Goal: Task Accomplishment & Management: Use online tool/utility

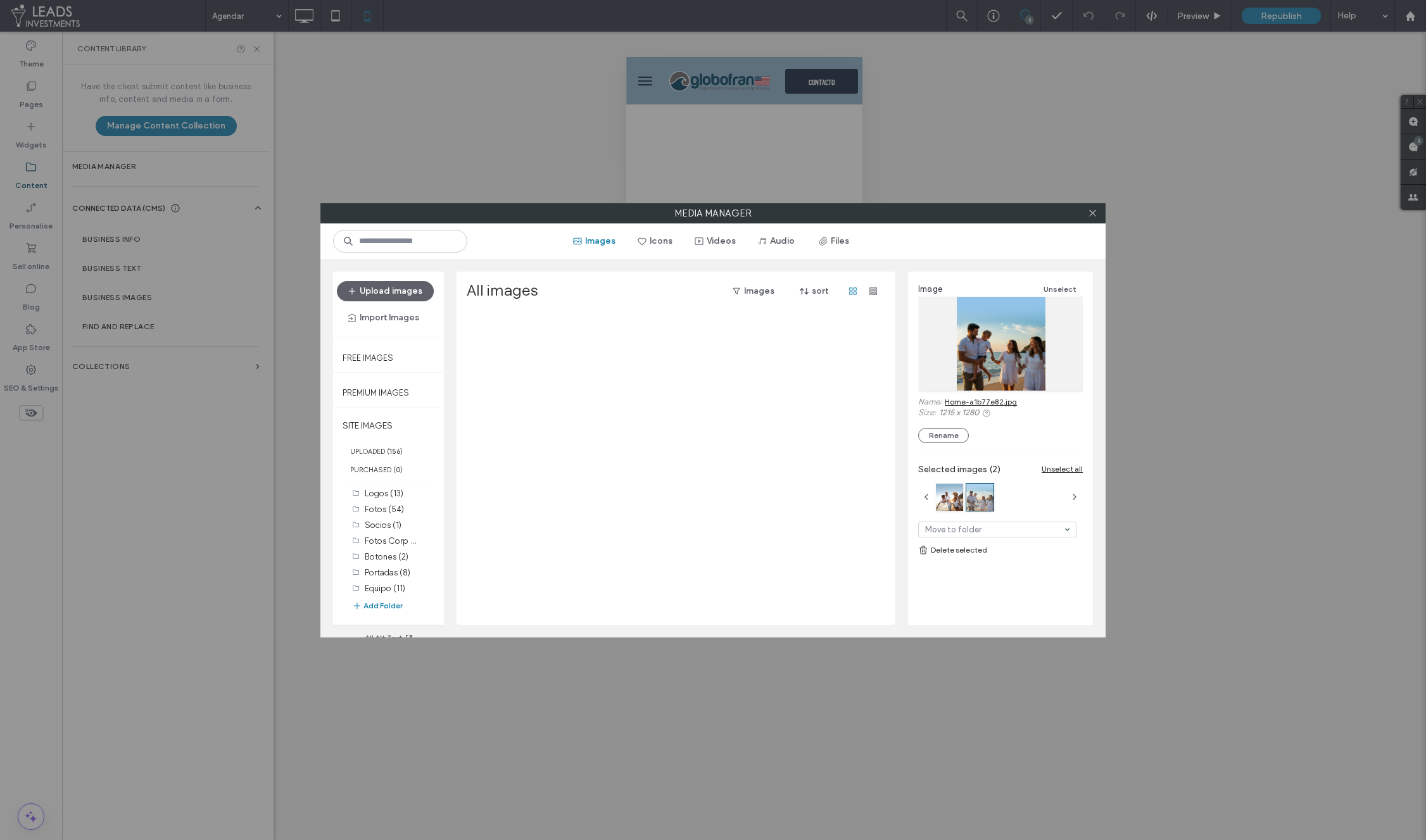
click at [1093, 214] on icon at bounding box center [1093, 213] width 10 height 10
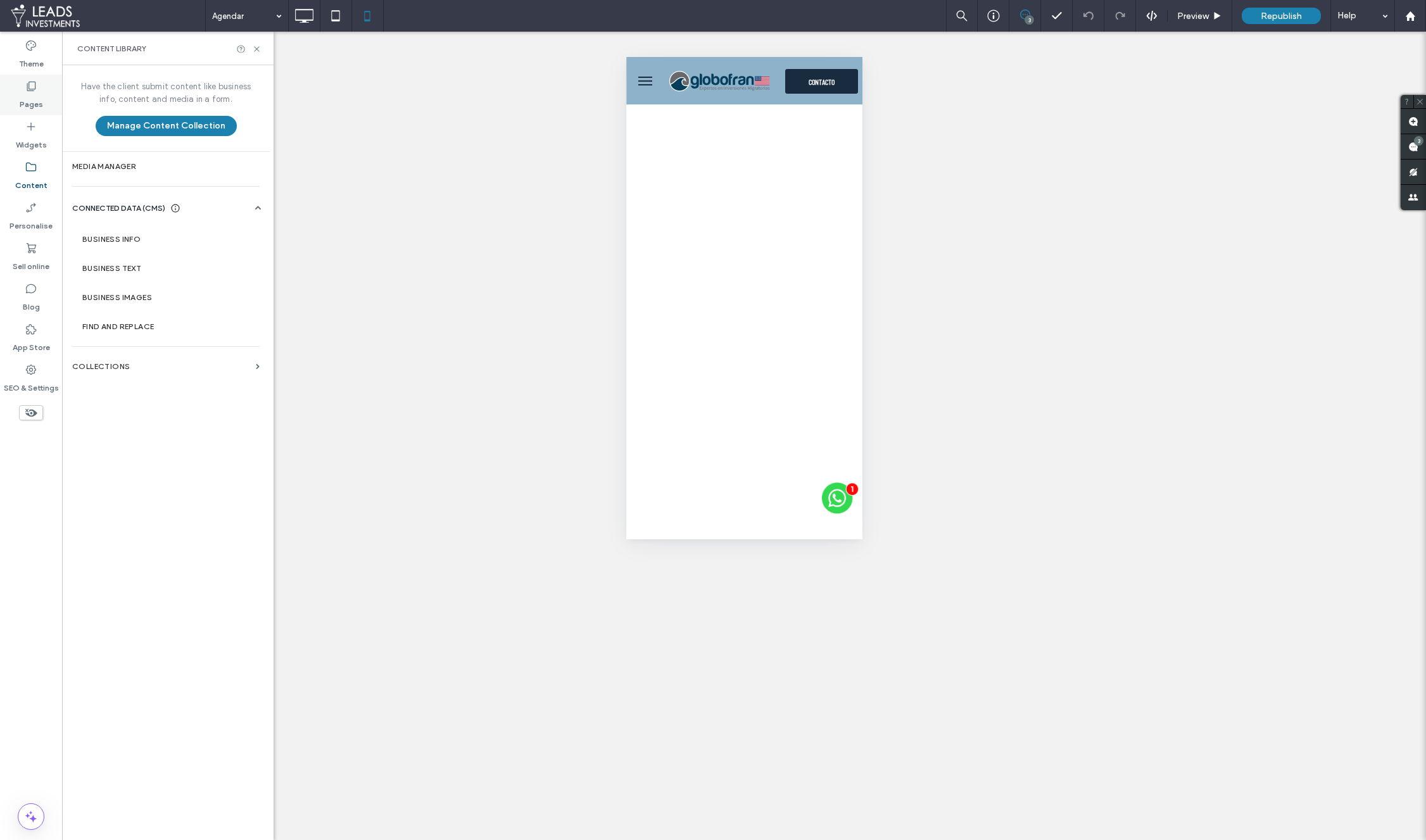
click at [40, 98] on label "Pages" at bounding box center [31, 102] width 23 height 18
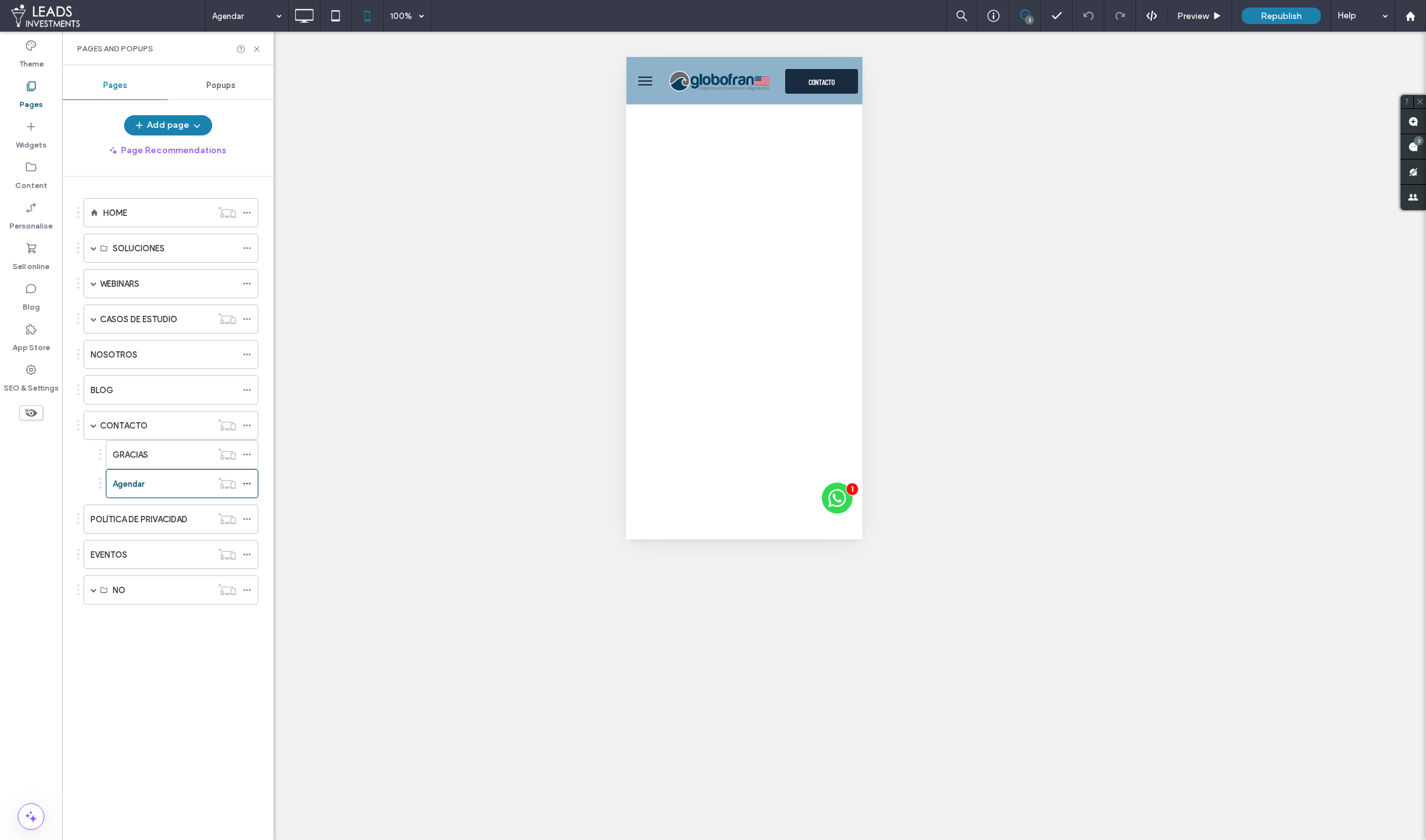
click at [226, 86] on span "Popups" at bounding box center [221, 86] width 29 height 10
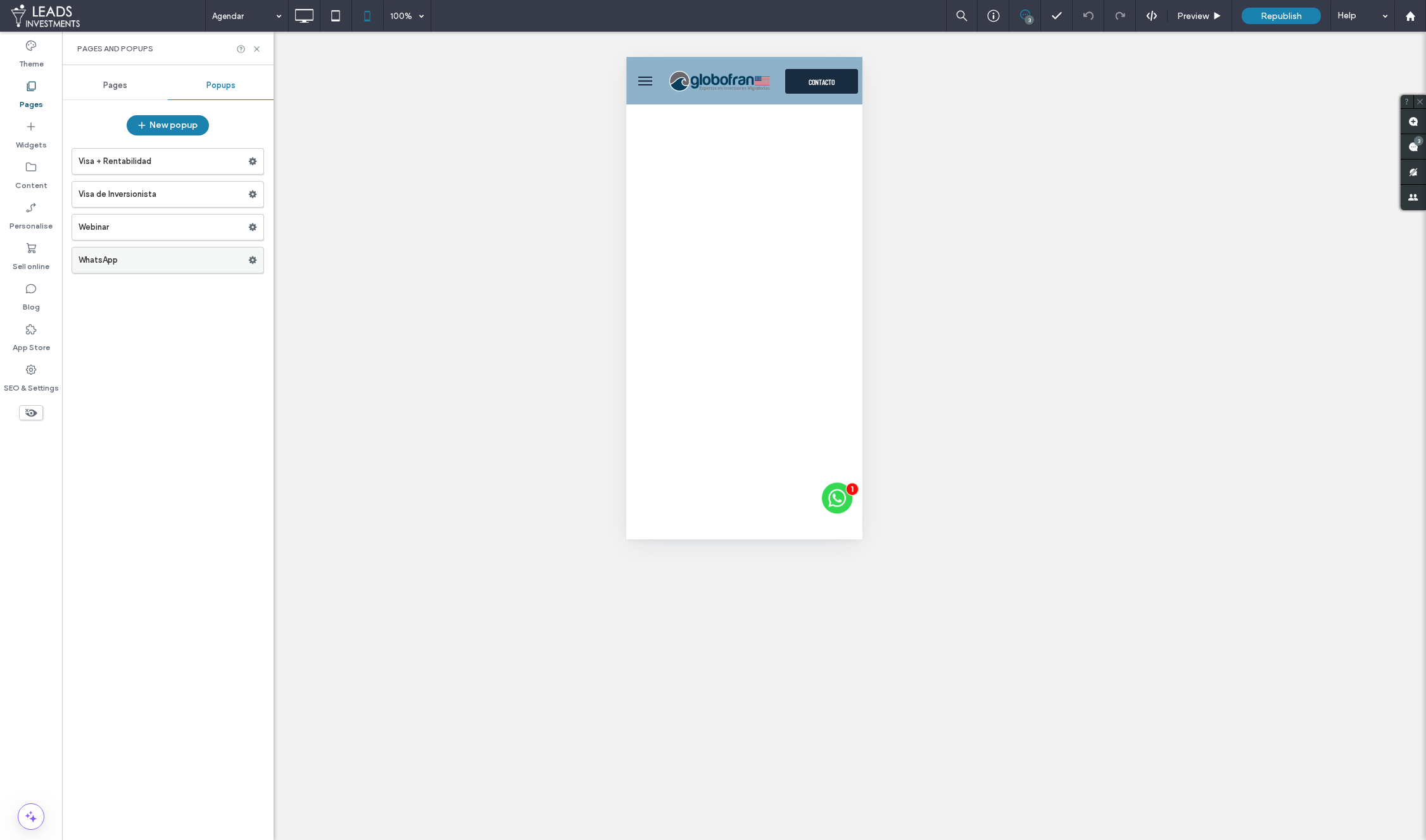
click at [161, 254] on label "WhatsApp" at bounding box center [163, 260] width 169 height 25
click at [106, 261] on div at bounding box center [713, 420] width 1426 height 840
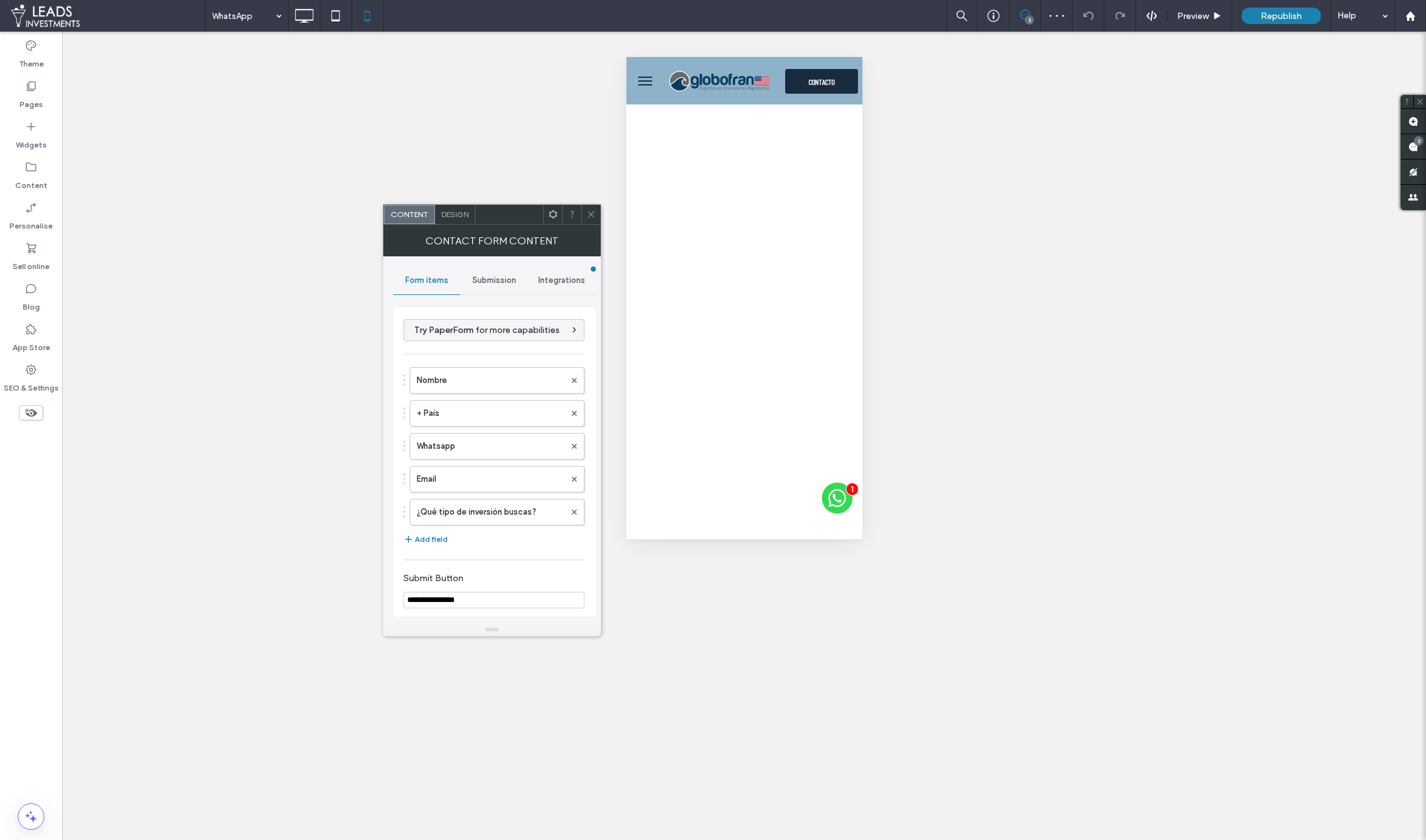
click at [490, 283] on span "Submission" at bounding box center [494, 280] width 44 height 10
click at [494, 383] on label "Actions after submission" at bounding box center [494, 378] width 169 height 25
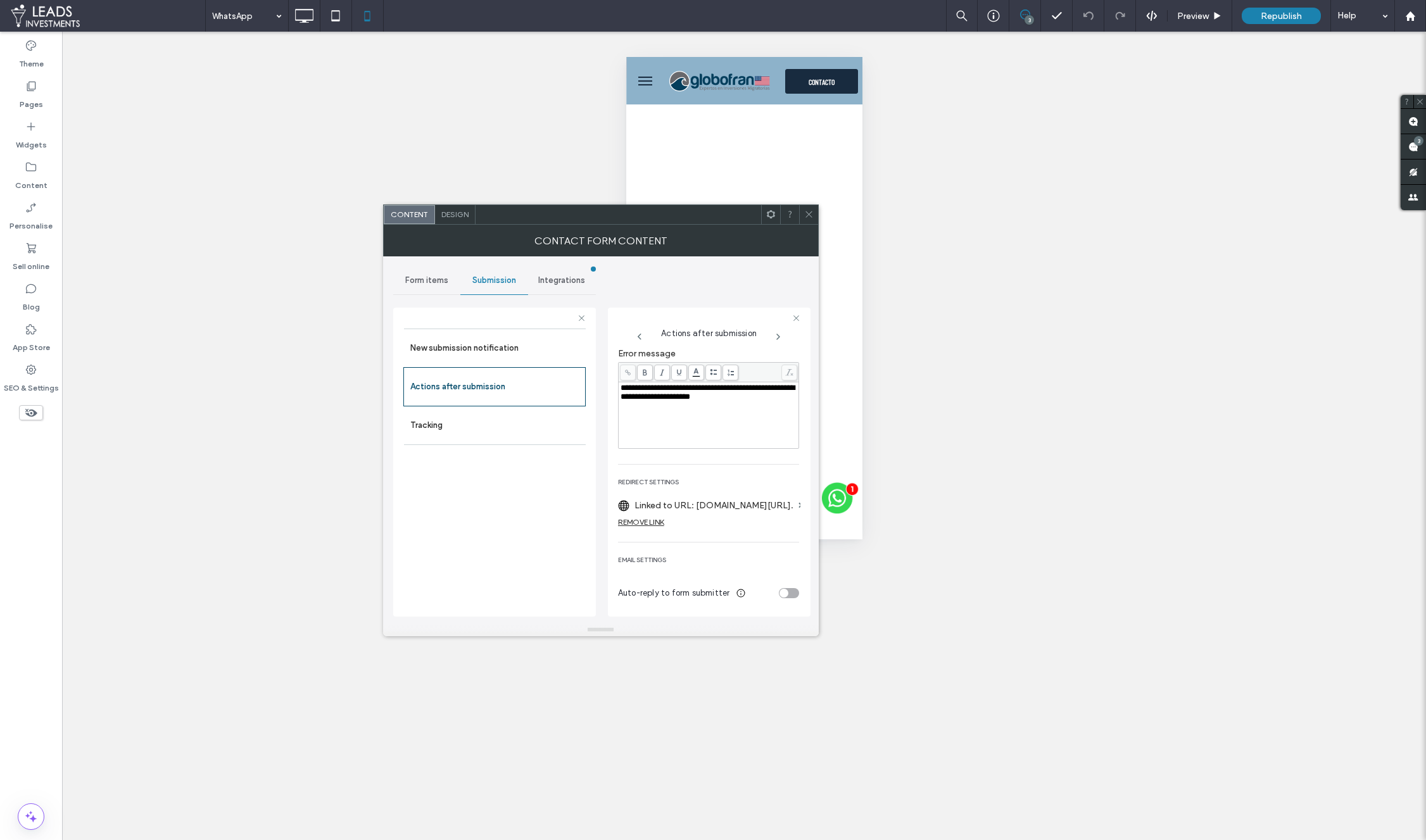
scroll to position [152, 0]
click at [715, 500] on label "Linked to URL: [DOMAIN_NAME][URL]." at bounding box center [713, 505] width 159 height 23
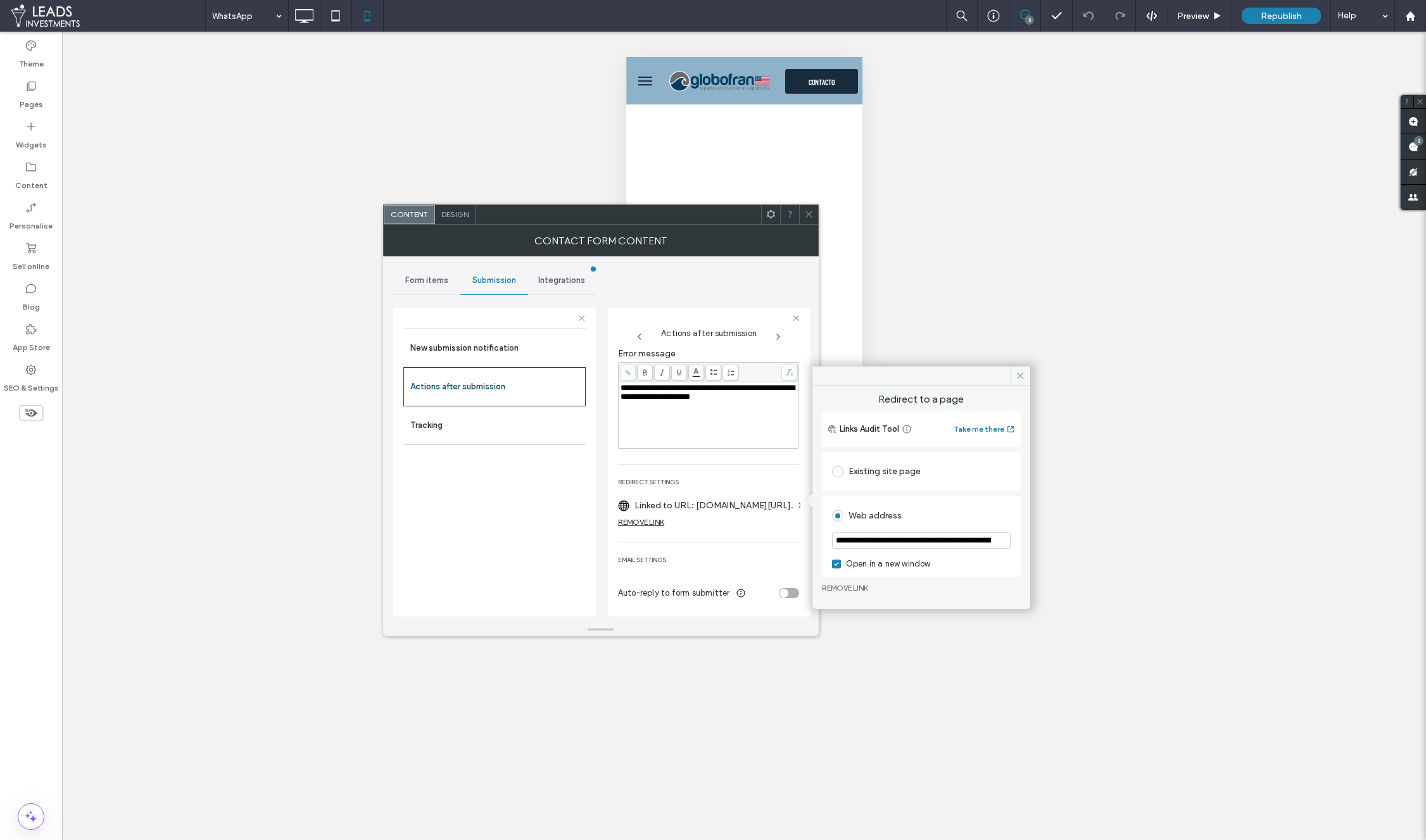
click at [951, 544] on input "**********" at bounding box center [921, 541] width 178 height 16
click at [934, 541] on input "**********" at bounding box center [921, 541] width 178 height 16
paste input "*******"
type input "**********"
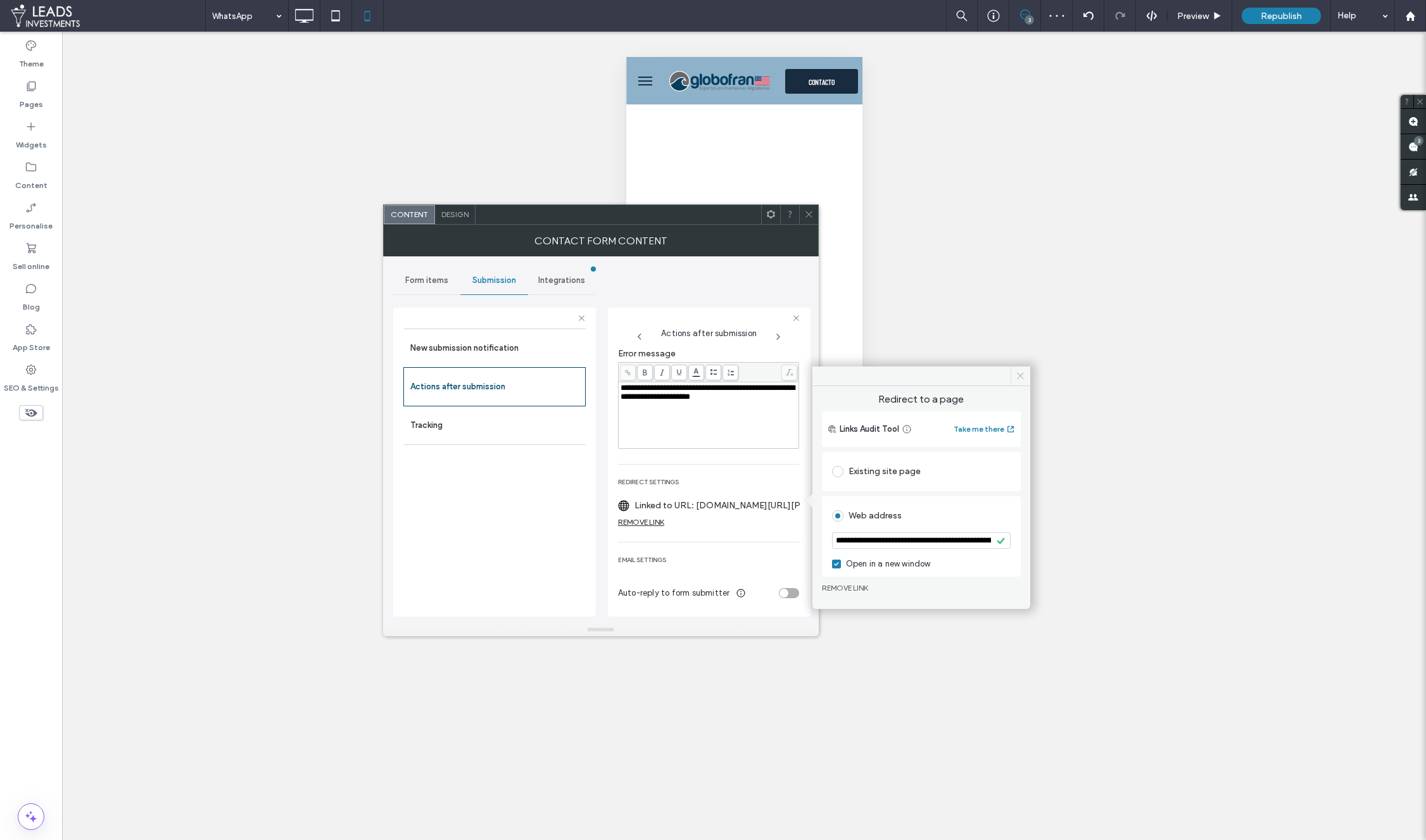
click at [1017, 379] on icon at bounding box center [1020, 376] width 10 height 10
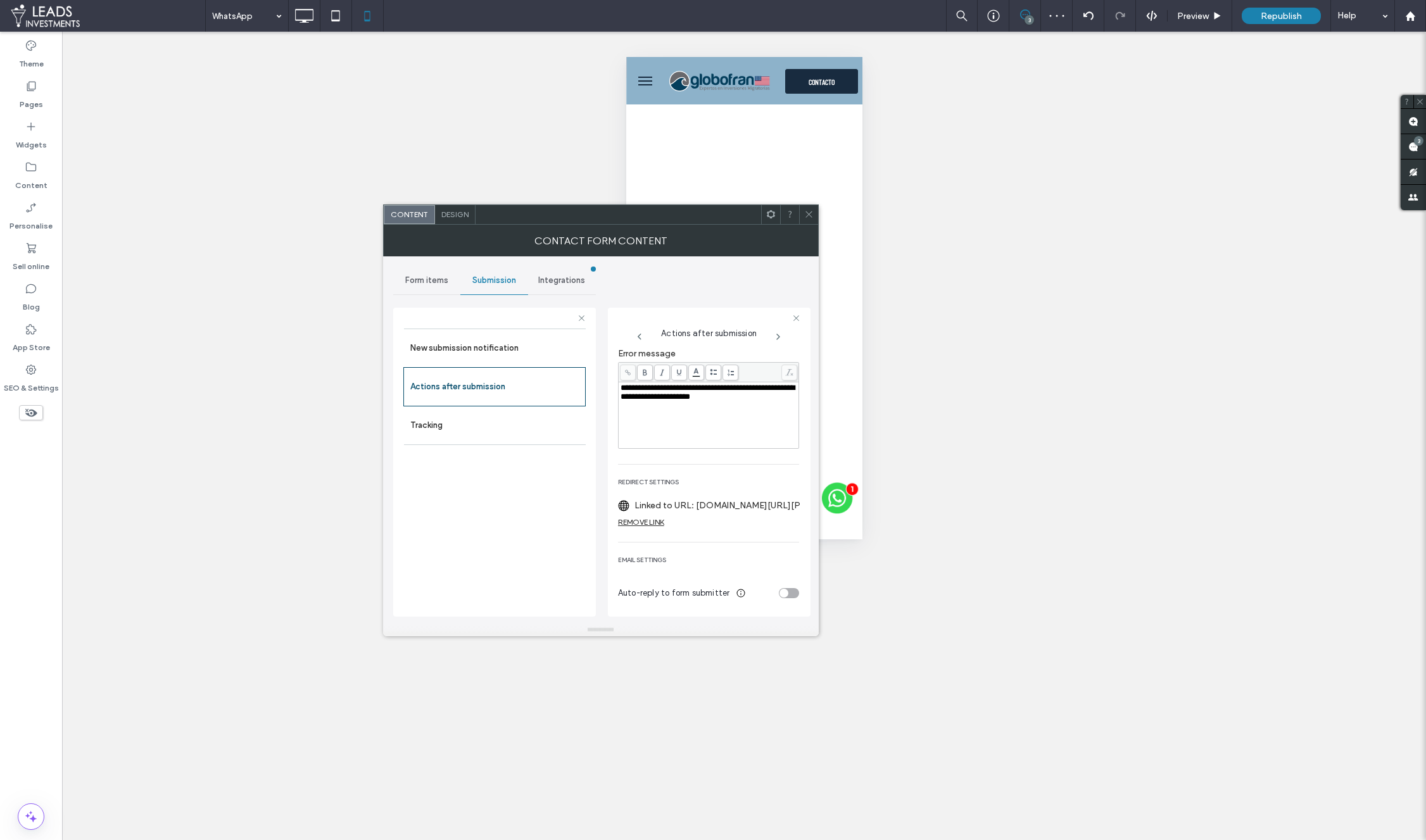
click at [805, 222] on span at bounding box center [809, 215] width 10 height 19
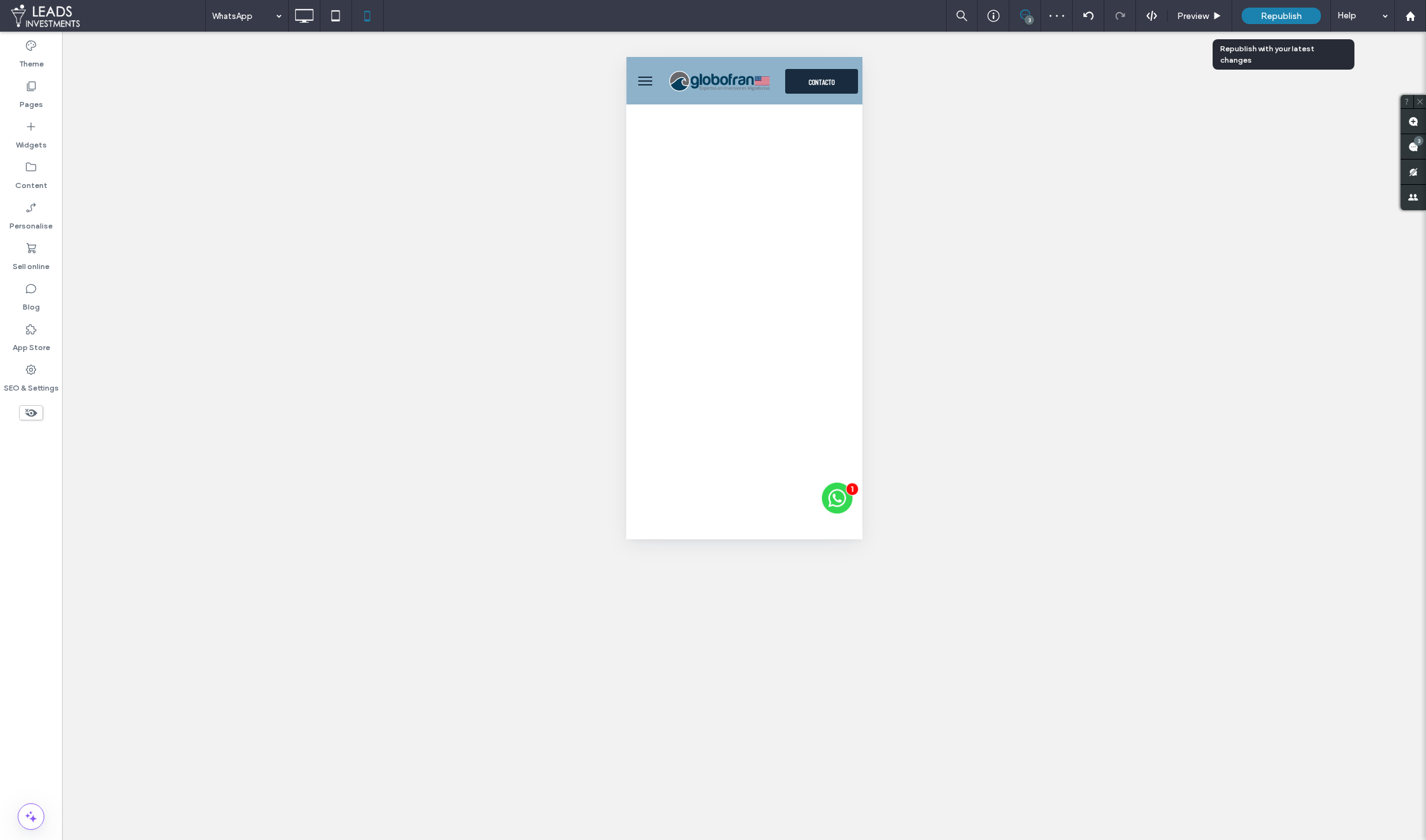
click at [1283, 20] on span "Republish" at bounding box center [1281, 15] width 41 height 10
click at [1290, 16] on span "Republish" at bounding box center [1281, 15] width 41 height 10
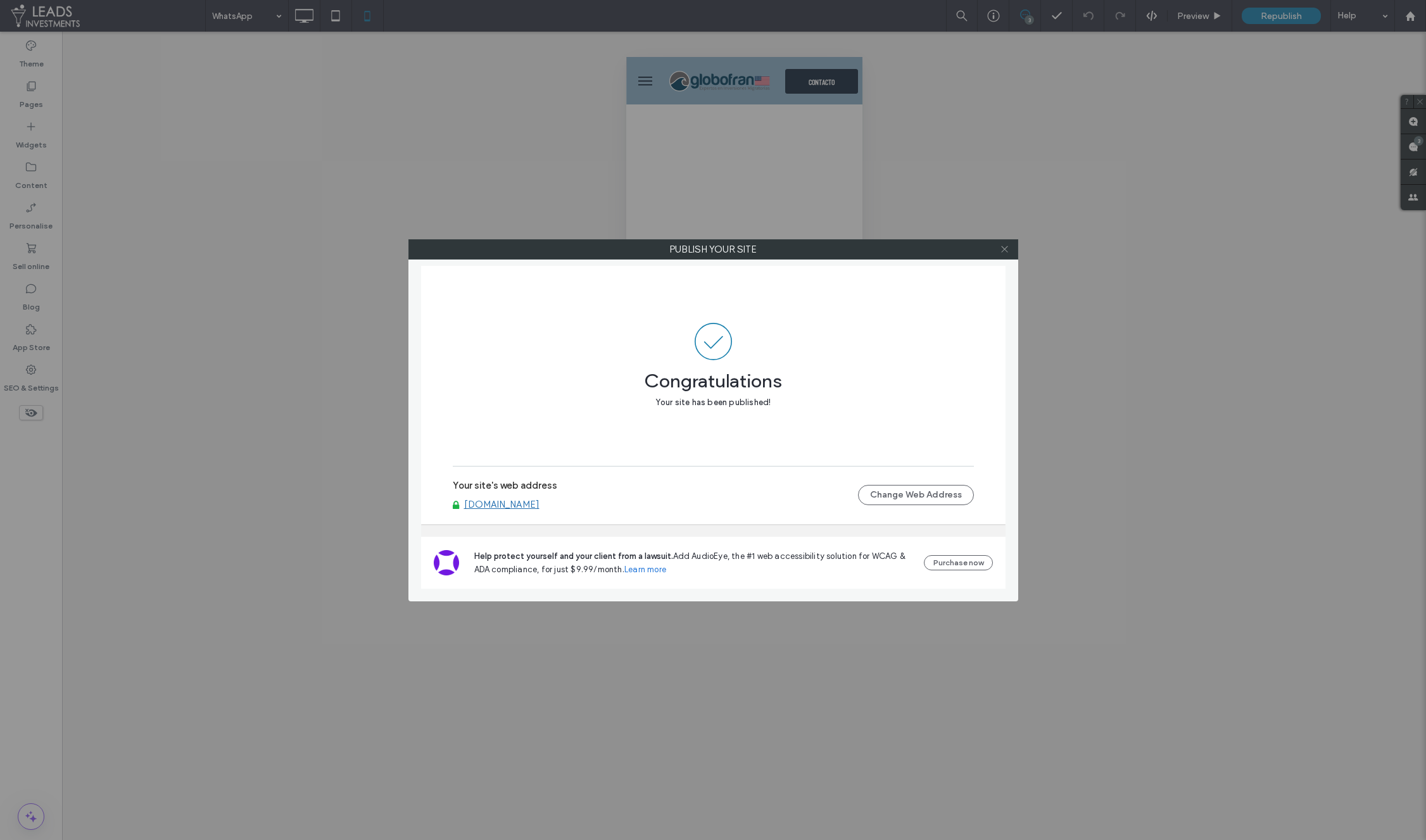
click at [1006, 254] on span at bounding box center [1005, 249] width 10 height 19
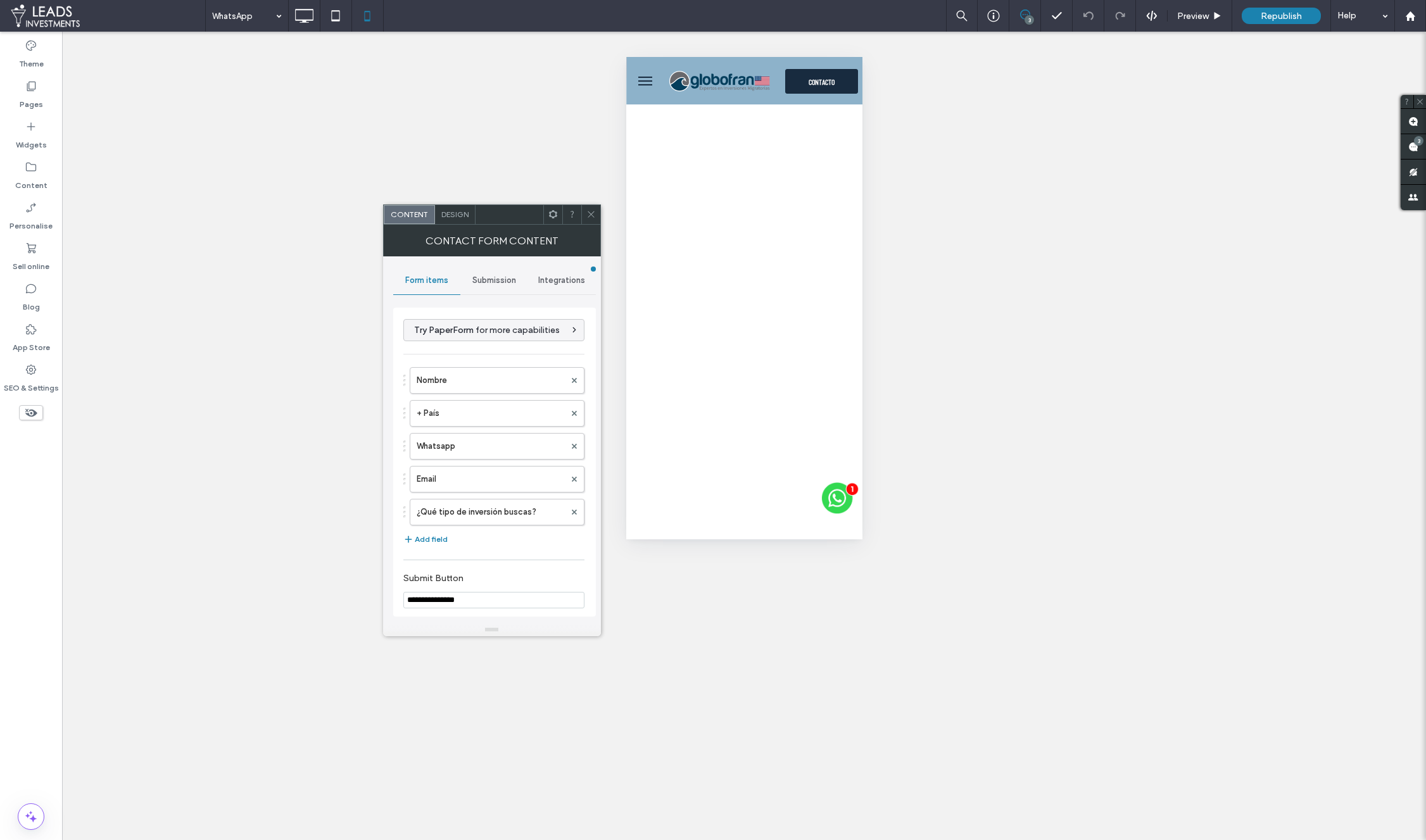
click at [504, 286] on div "Submission" at bounding box center [494, 280] width 68 height 28
click at [555, 380] on label "Actions after submission" at bounding box center [494, 378] width 169 height 25
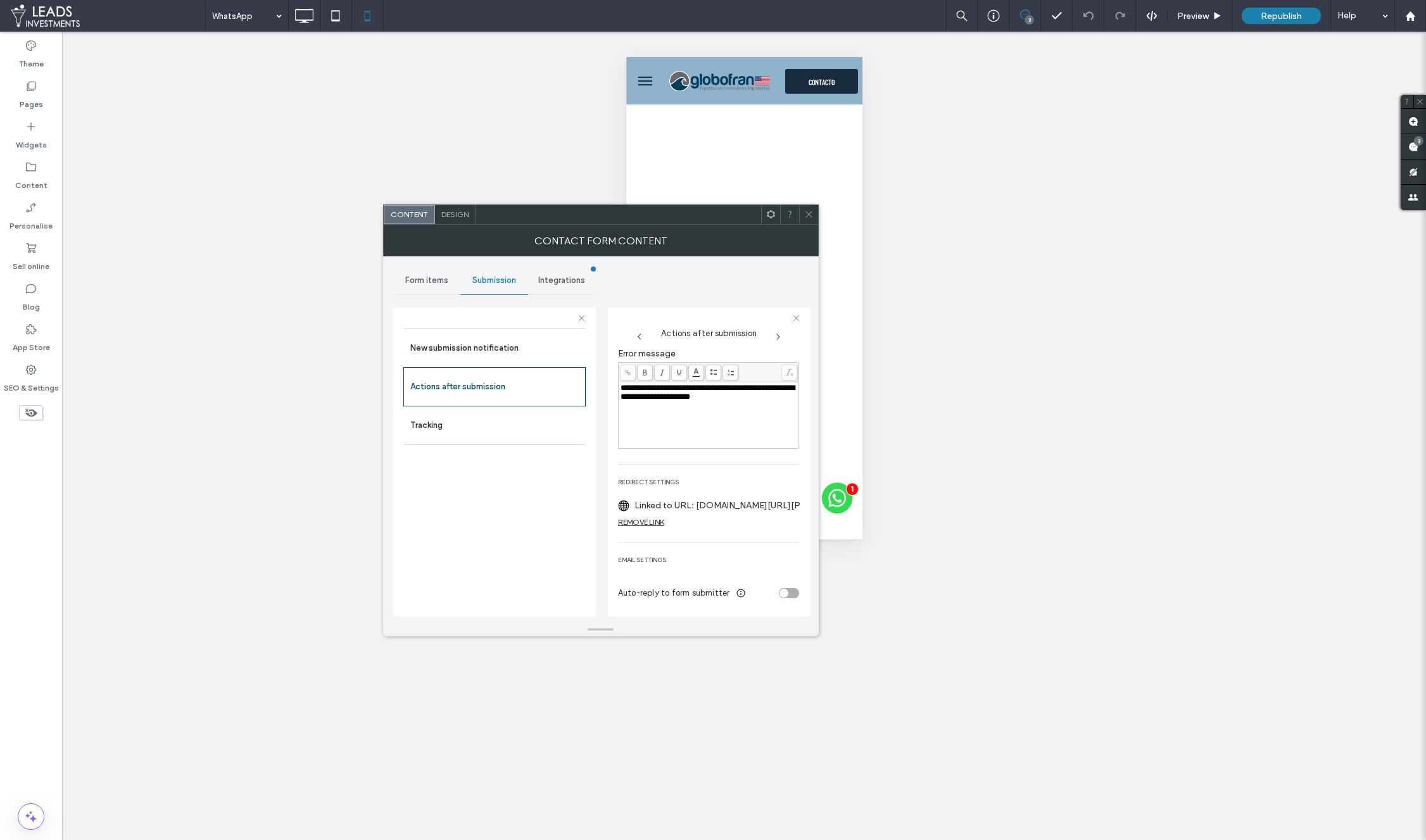
click at [804, 215] on icon at bounding box center [809, 215] width 10 height 10
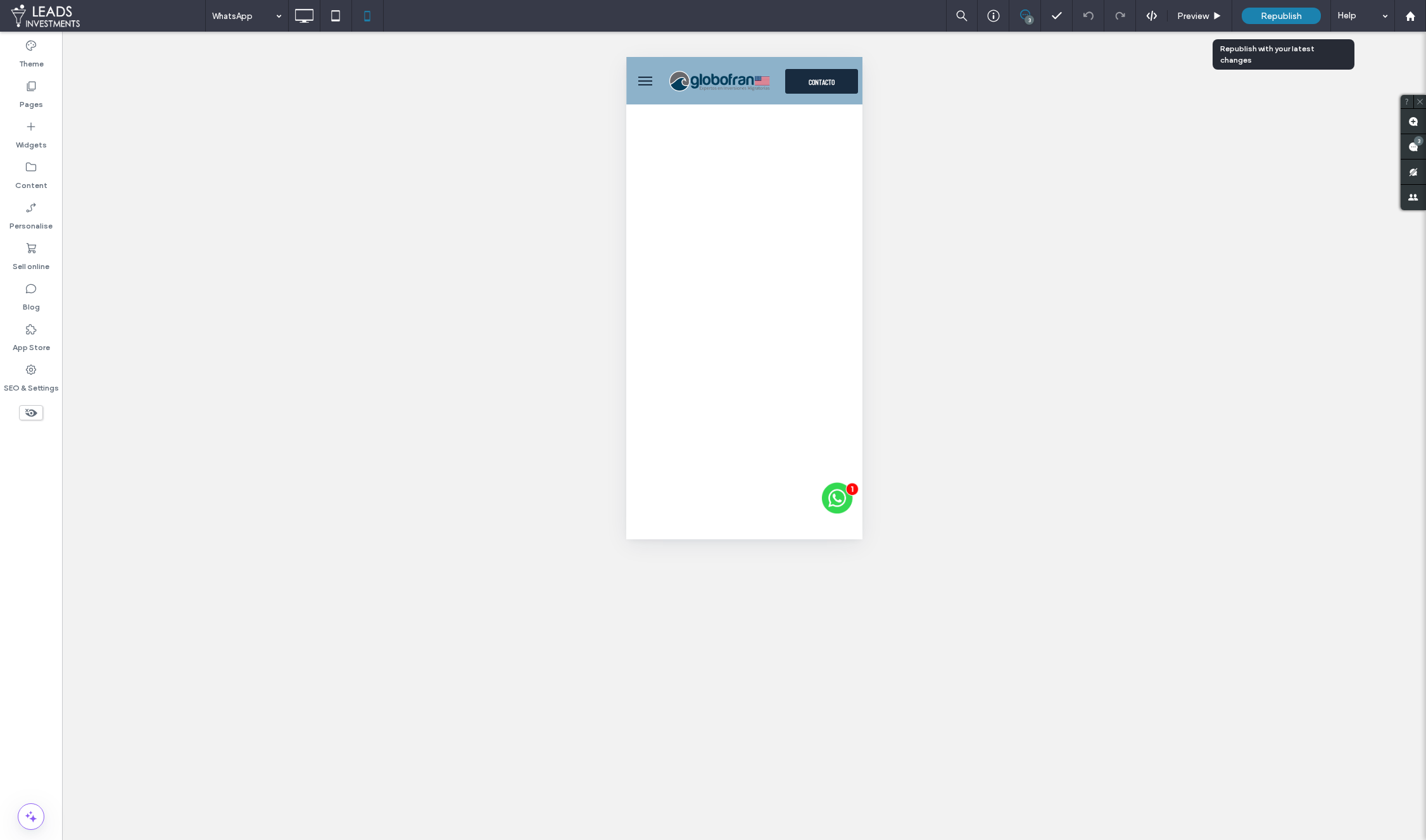
click at [1280, 19] on span "Republish" at bounding box center [1281, 15] width 41 height 10
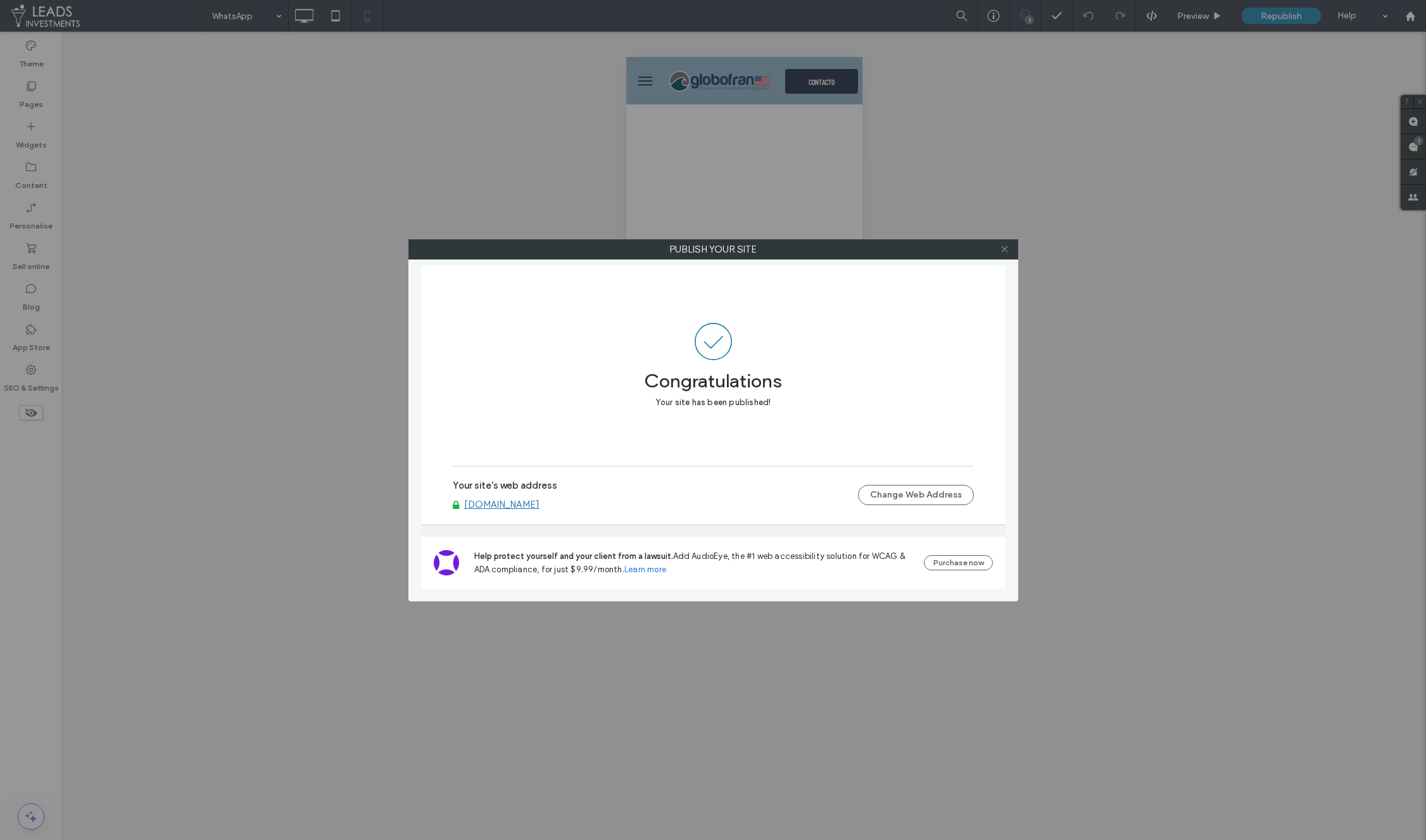
click at [1006, 246] on icon at bounding box center [1005, 249] width 10 height 10
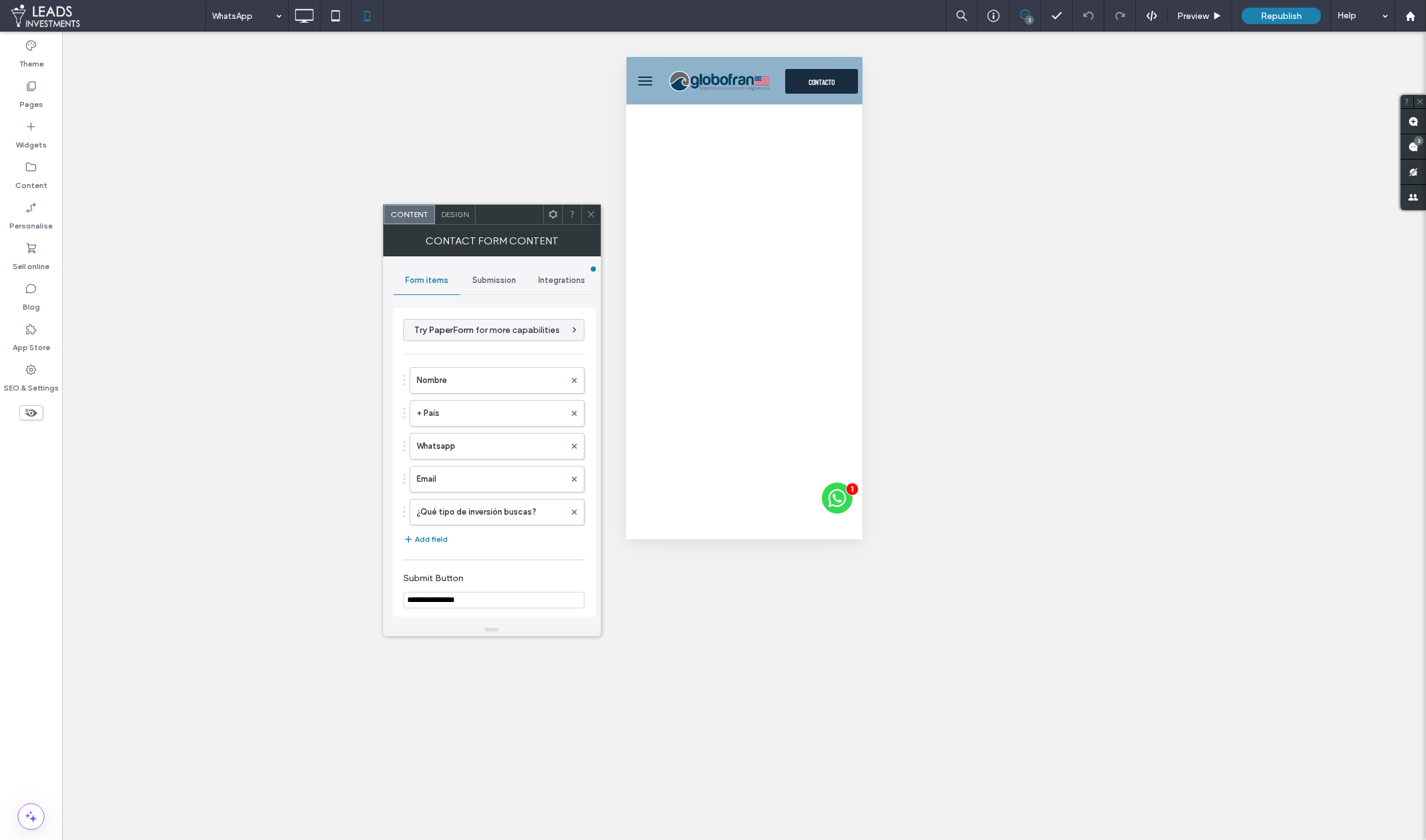
click at [493, 284] on span "Submission" at bounding box center [494, 280] width 44 height 10
click at [505, 382] on label "Actions after submission" at bounding box center [494, 378] width 169 height 25
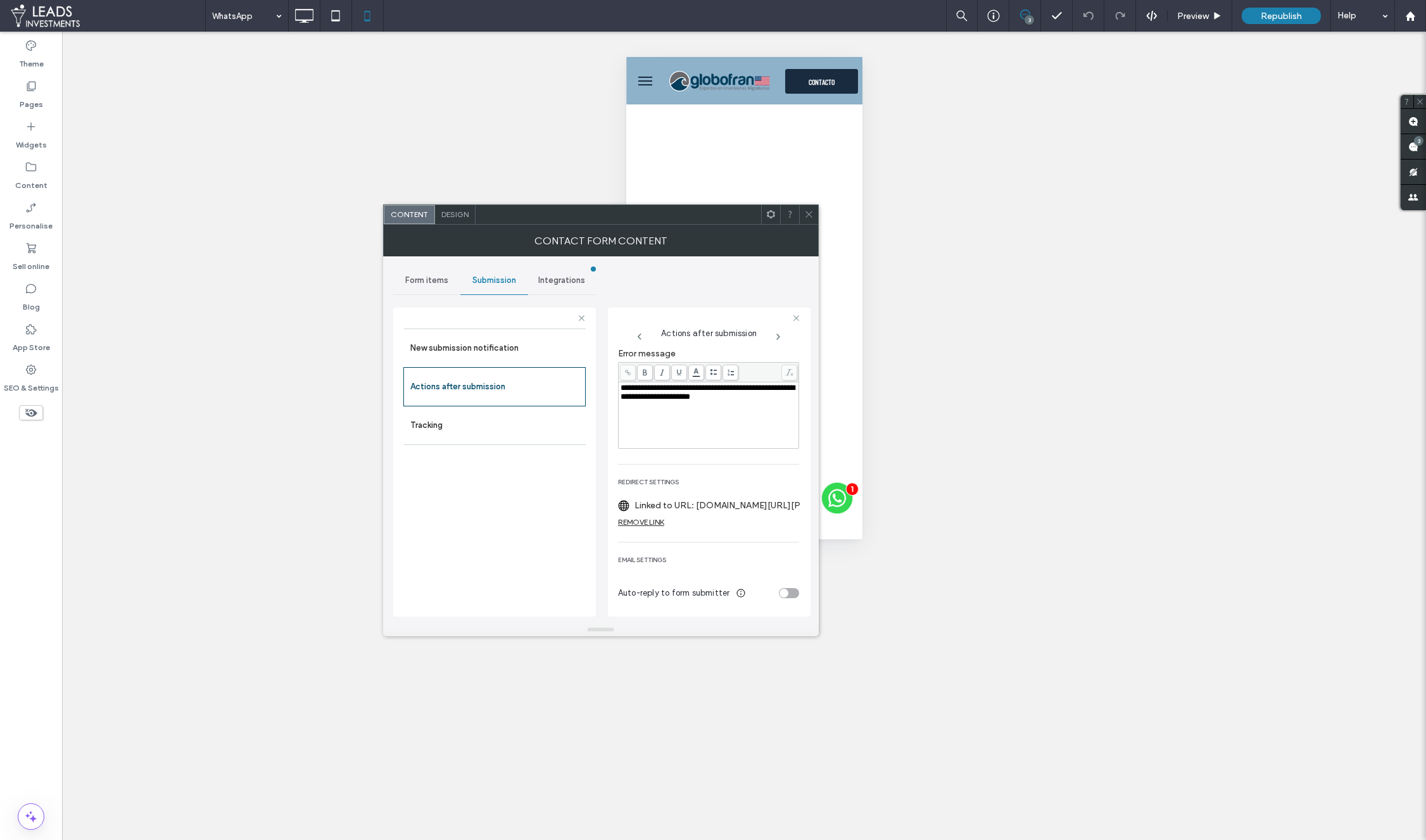
click at [717, 499] on label "Linked to URL: [DOMAIN_NAME][URL]‪[PHONE_NUMBER]‬?text=%C2%A1Hola!%20Quisiera%2…" at bounding box center [725, 505] width 181 height 23
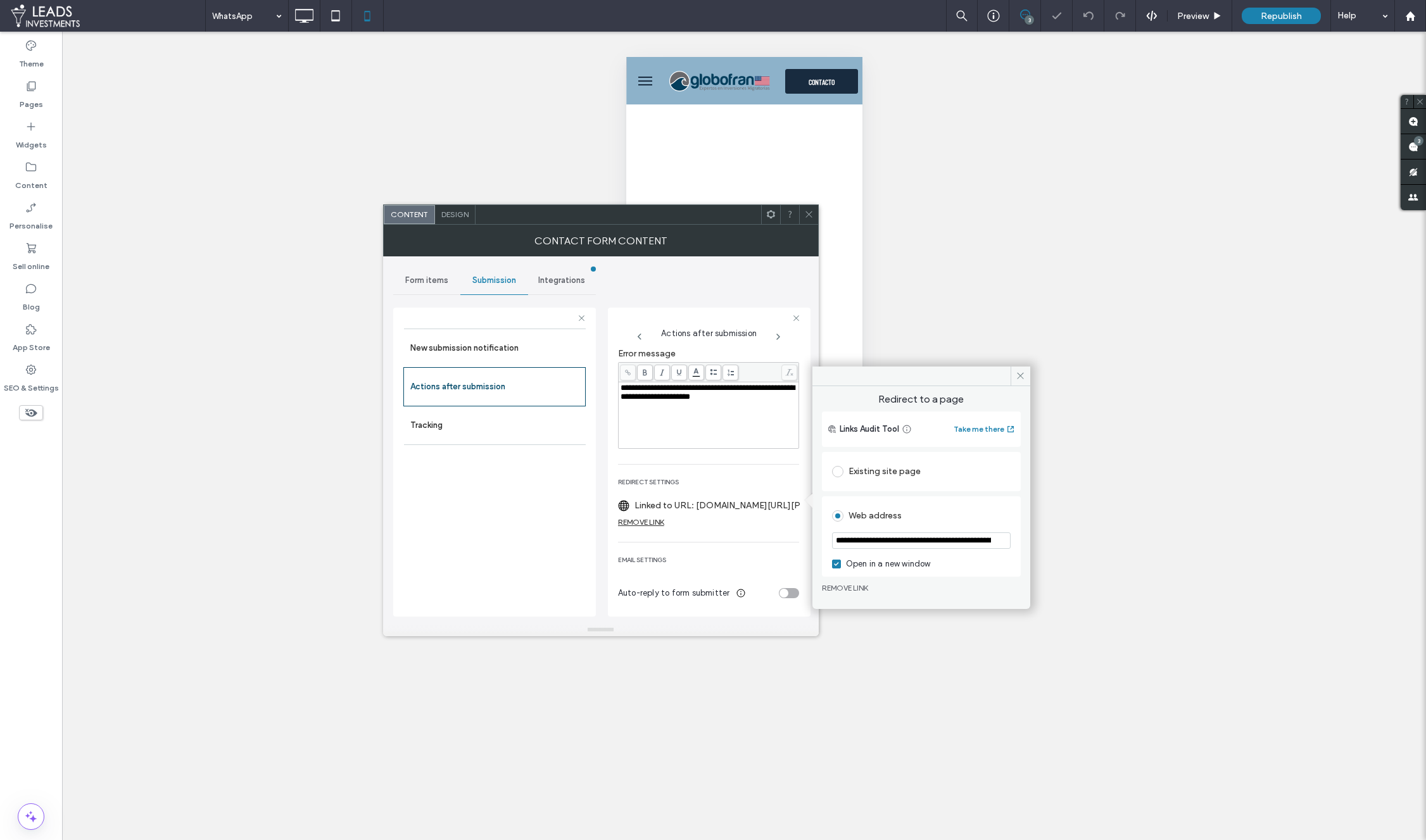
click at [897, 542] on input "**********" at bounding box center [921, 541] width 178 height 16
type input "**********"
click at [834, 566] on span at bounding box center [836, 564] width 9 height 9
click at [1021, 382] on span at bounding box center [1020, 376] width 19 height 19
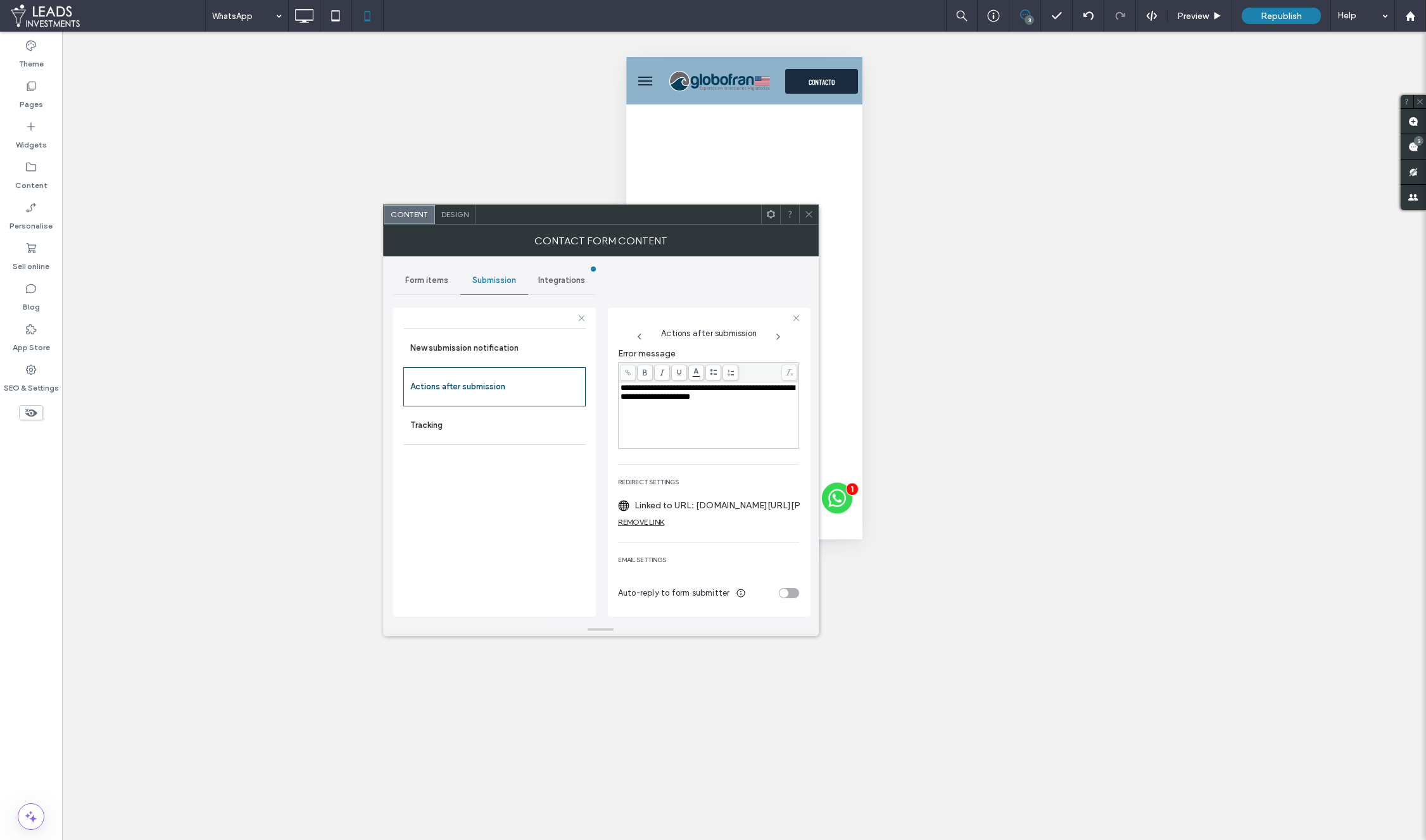
click at [739, 497] on label "Linked to URL: [DOMAIN_NAME][URL][PHONE_NUMBER]‬?text=%C2%A1Hola!%20Quisiera%20…" at bounding box center [725, 505] width 181 height 23
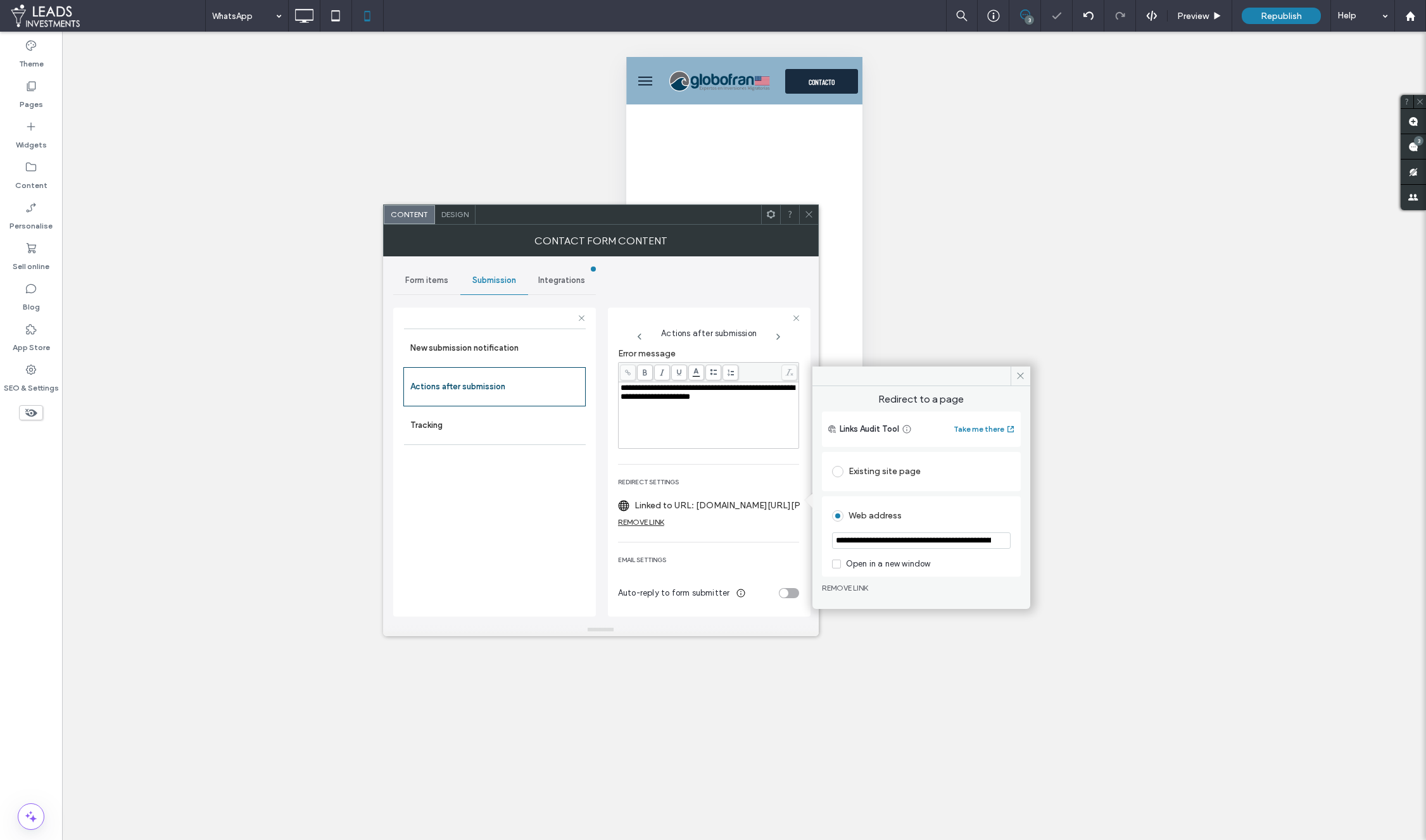
click at [900, 541] on input "**********" at bounding box center [921, 541] width 178 height 16
click at [1020, 374] on icon at bounding box center [1020, 376] width 10 height 10
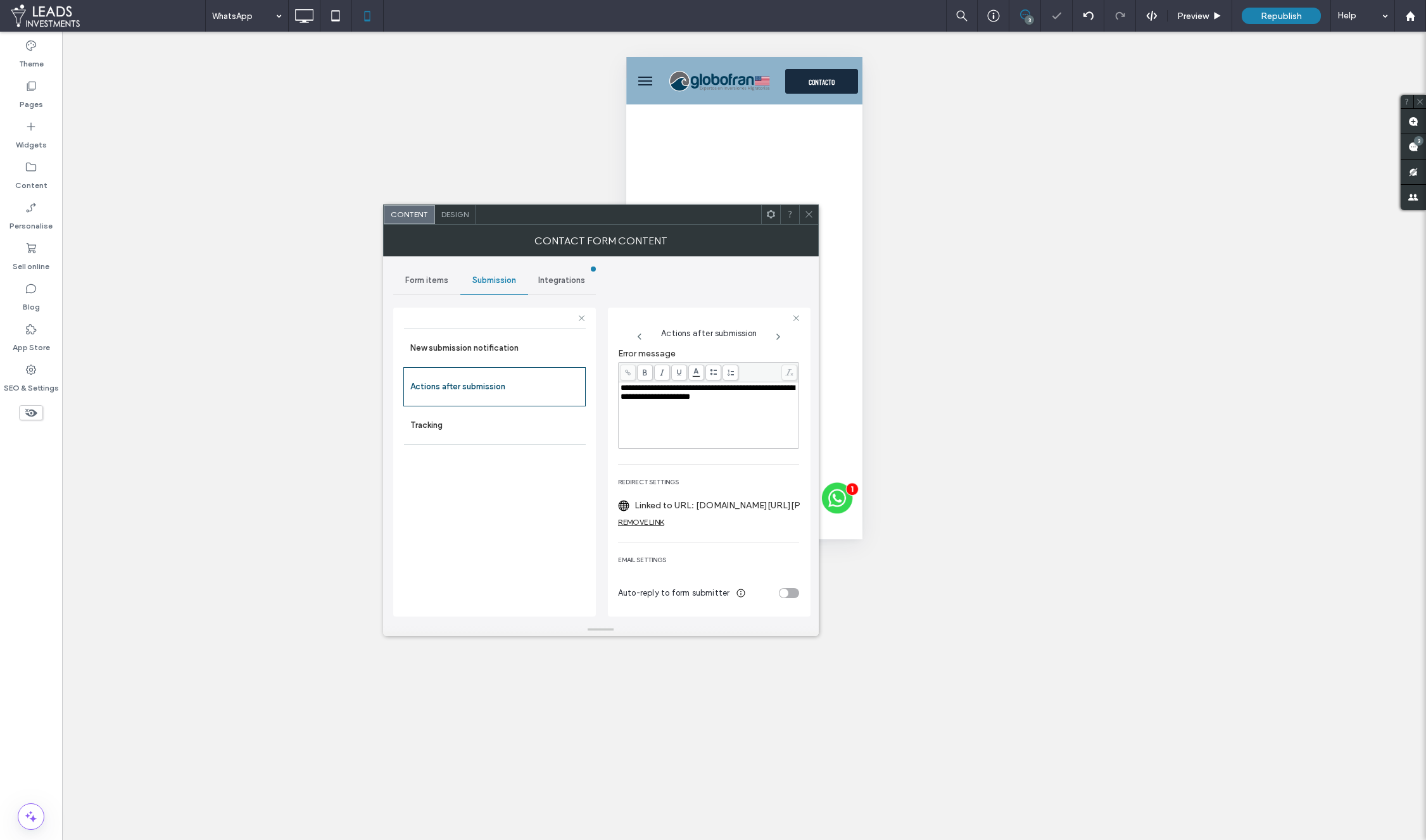
click at [808, 211] on icon at bounding box center [809, 215] width 10 height 10
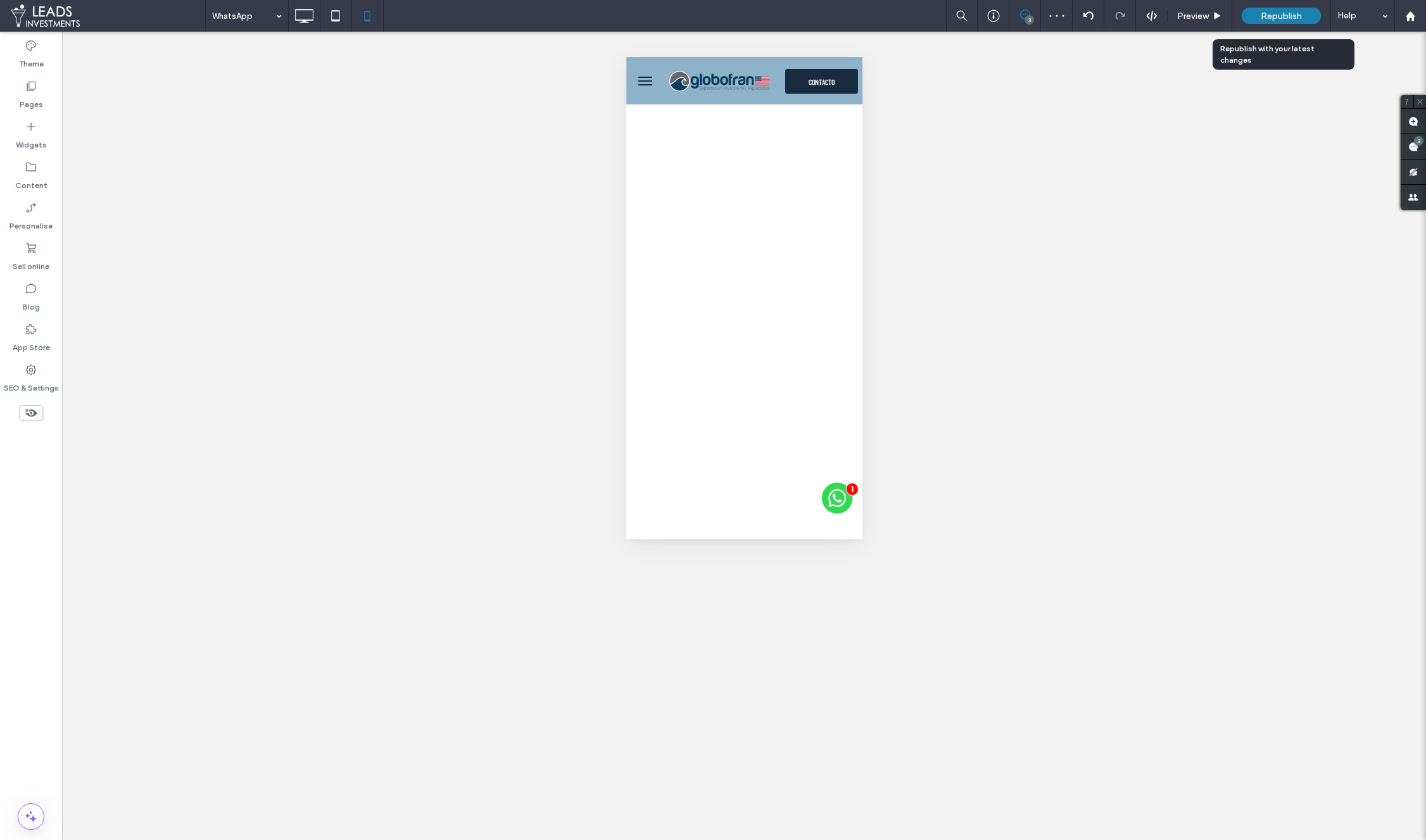
click at [1279, 18] on span "Republish" at bounding box center [1281, 15] width 41 height 10
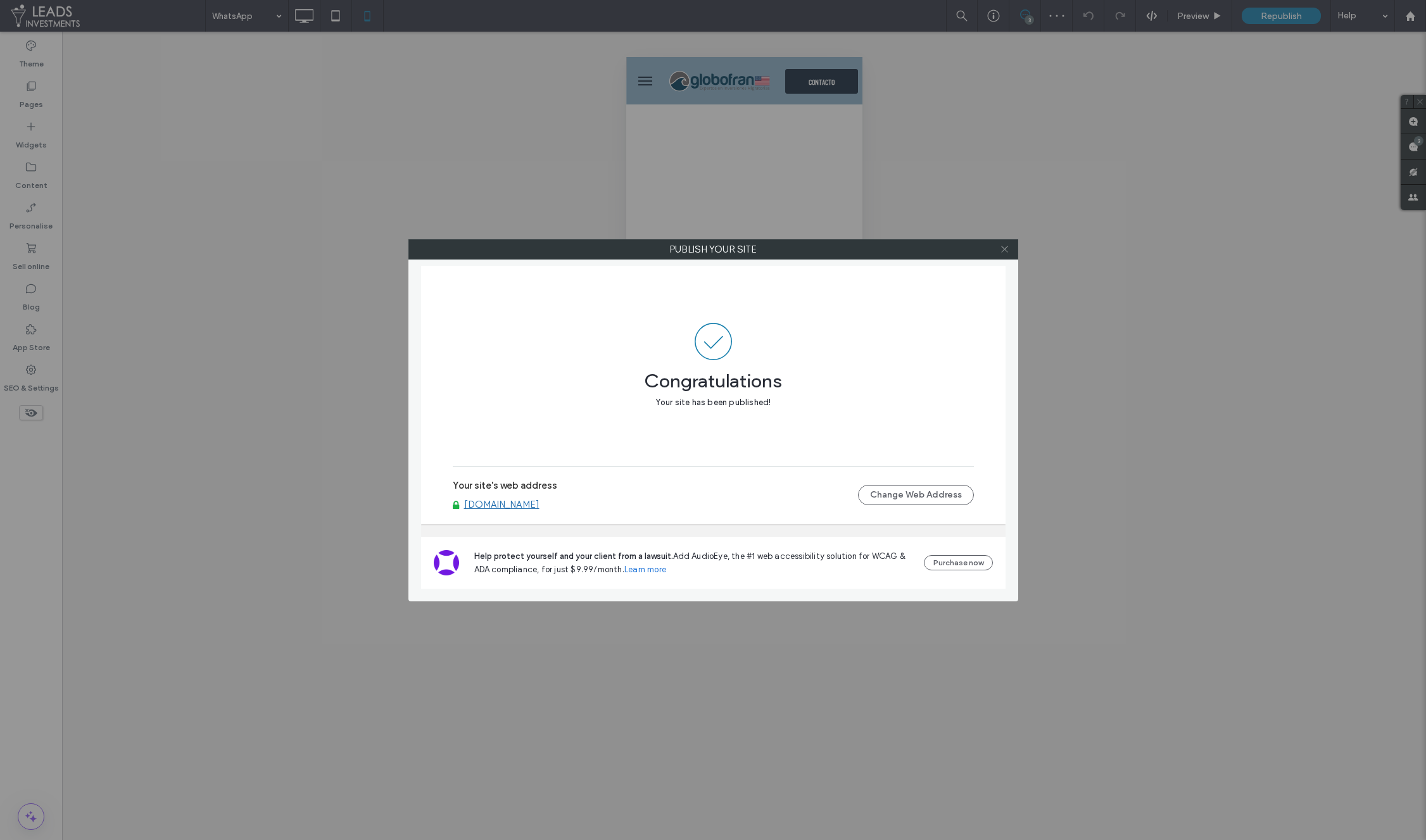
click at [1003, 251] on icon at bounding box center [1005, 249] width 10 height 10
